Goal: Information Seeking & Learning: Learn about a topic

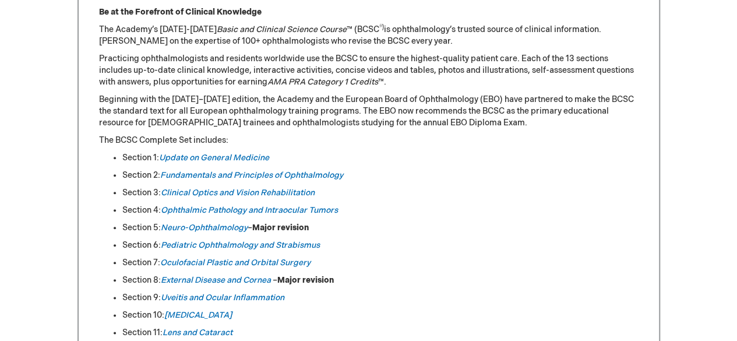
scroll to position [550, 0]
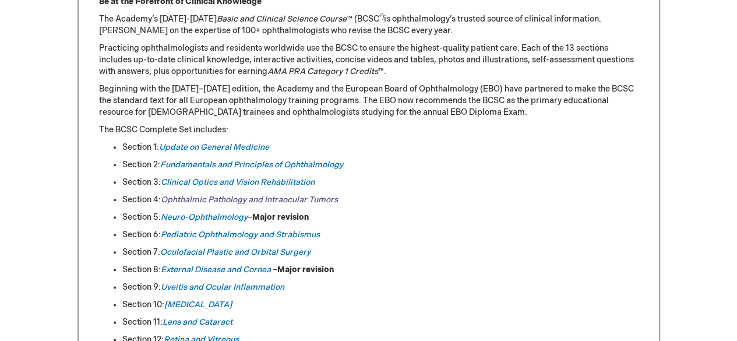
click at [199, 201] on em "Ophthalmic Pathology and Intraocular Tumors" at bounding box center [249, 200] width 177 height 10
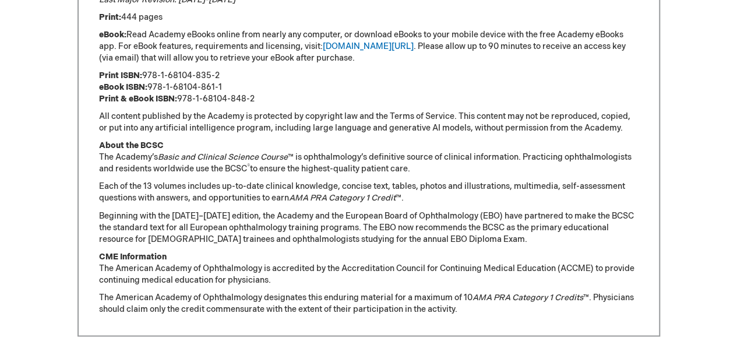
scroll to position [905, 0]
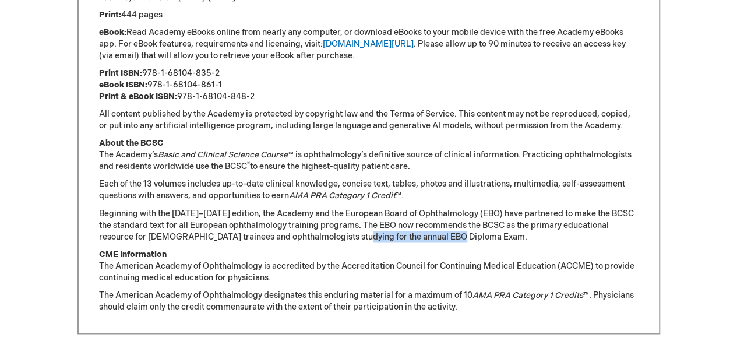
drag, startPoint x: 440, startPoint y: 240, endPoint x: 331, endPoint y: 235, distance: 108.5
click at [331, 235] on p "Beginning with the [DATE]–[DATE] edition, the Academy and the European Board of…" at bounding box center [369, 225] width 540 height 35
copy p "annual EBO Diploma Exam."
